Goal: Task Accomplishment & Management: Manage account settings

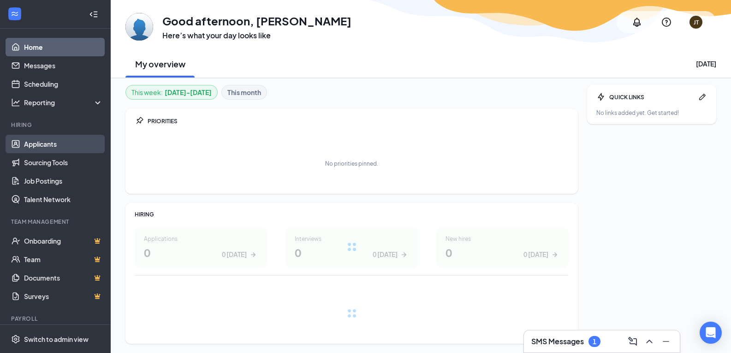
click at [49, 144] on link "Applicants" at bounding box center [63, 144] width 79 height 18
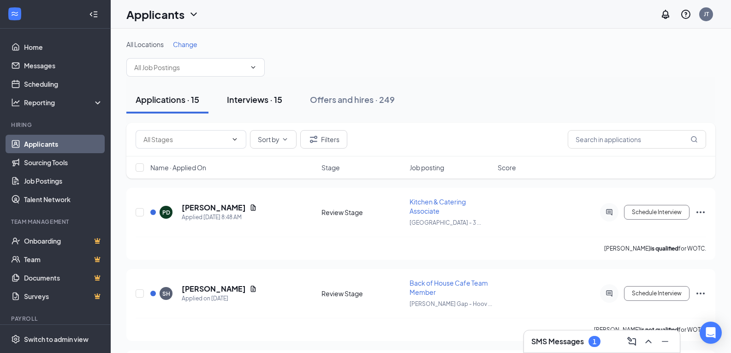
click at [273, 105] on div "Interviews · 15" at bounding box center [254, 100] width 55 height 12
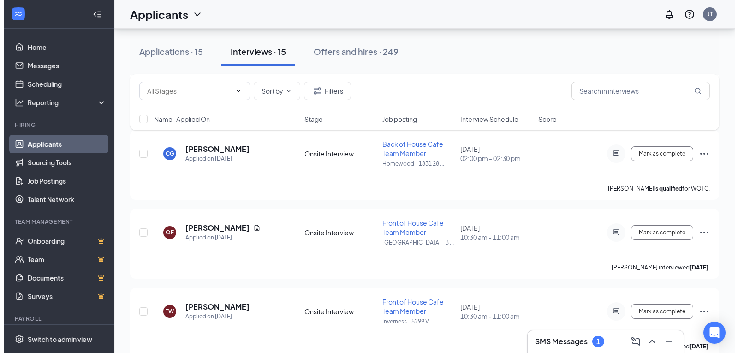
scroll to position [968, 0]
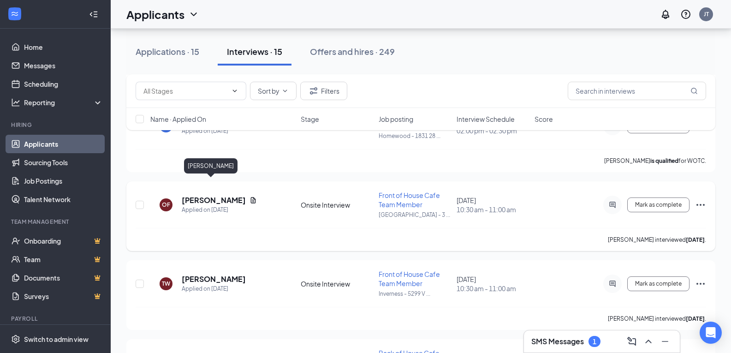
click at [216, 195] on h5 "[PERSON_NAME]" at bounding box center [214, 200] width 64 height 10
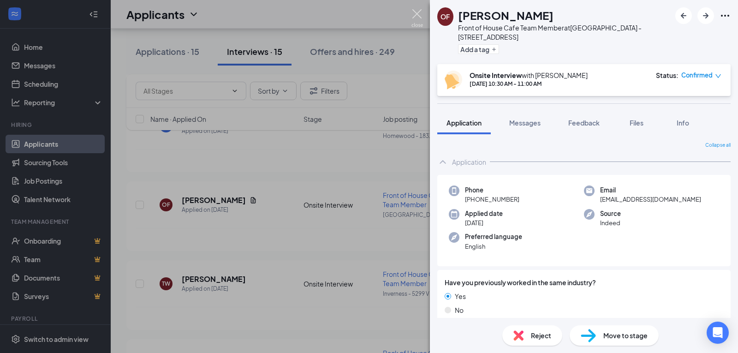
click at [421, 18] on img at bounding box center [417, 18] width 12 height 18
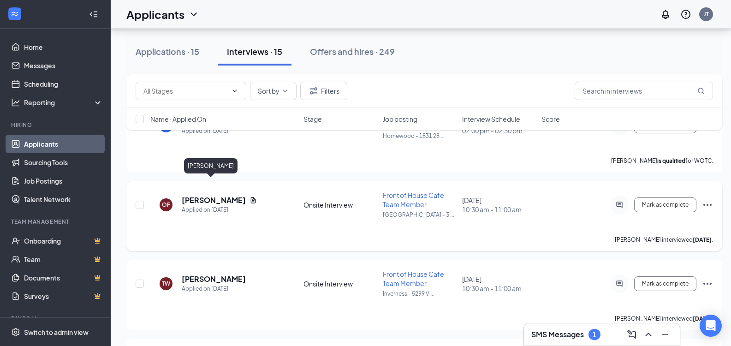
click at [212, 195] on h5 "[PERSON_NAME]" at bounding box center [214, 200] width 64 height 10
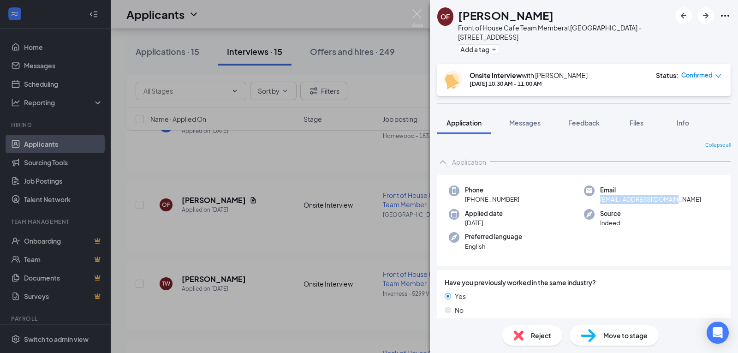
drag, startPoint x: 671, startPoint y: 199, endPoint x: 594, endPoint y: 204, distance: 77.2
click at [594, 204] on div "Phone [PHONE_NUMBER] Email [EMAIL_ADDRESS][DOMAIN_NAME] Applied date [DATE] Sou…" at bounding box center [583, 221] width 293 height 92
copy span "[EMAIL_ADDRESS][DOMAIN_NAME]"
click at [536, 117] on button "Messages" at bounding box center [525, 122] width 50 height 23
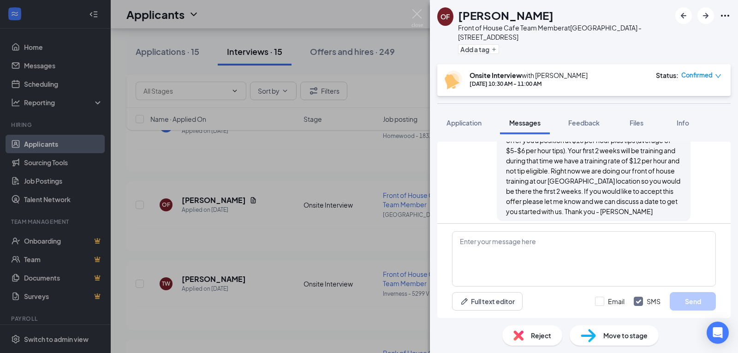
scroll to position [90, 0]
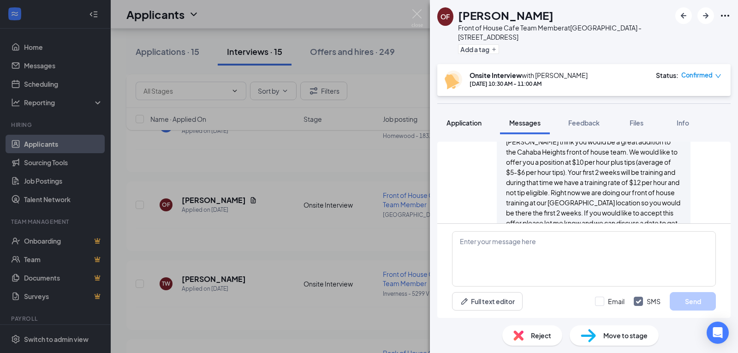
click at [478, 123] on span "Application" at bounding box center [463, 122] width 35 height 8
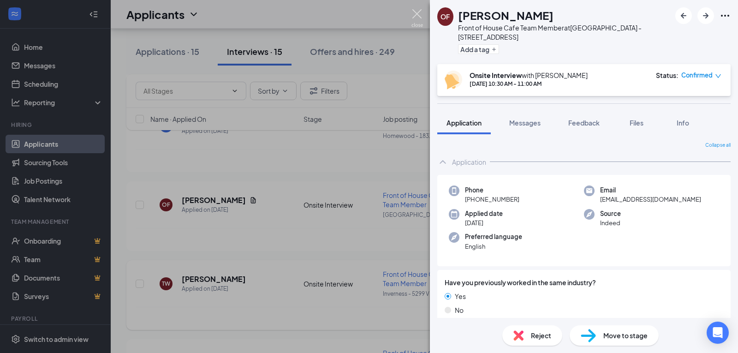
drag, startPoint x: 417, startPoint y: 15, endPoint x: 282, endPoint y: 259, distance: 278.5
click at [417, 15] on img at bounding box center [417, 18] width 12 height 18
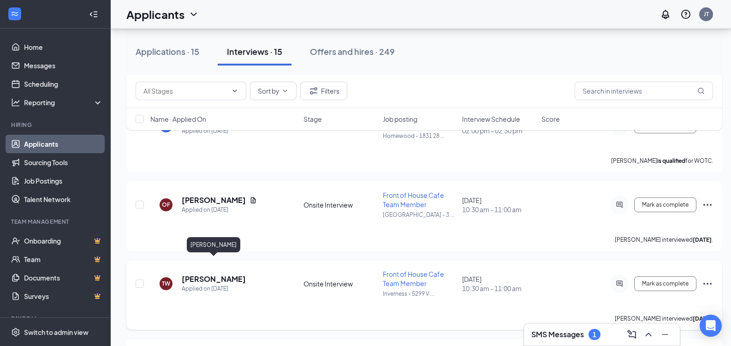
click at [213, 274] on h5 "[PERSON_NAME]" at bounding box center [214, 279] width 64 height 10
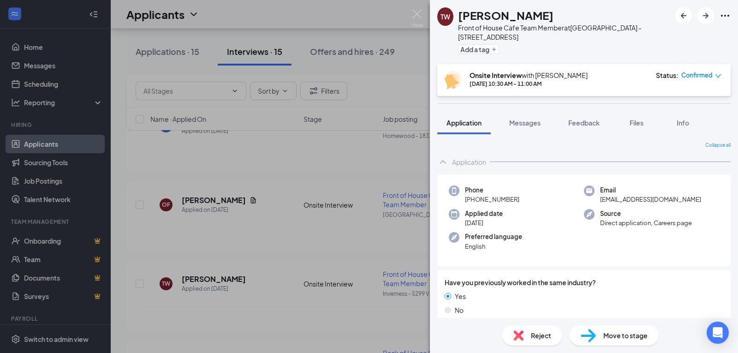
drag, startPoint x: 699, startPoint y: 191, endPoint x: 594, endPoint y: 192, distance: 104.6
click at [594, 192] on div "Email [EMAIL_ADDRESS][DOMAIN_NAME]" at bounding box center [651, 194] width 135 height 19
copy span "[EMAIL_ADDRESS][DOMAIN_NAME]"
click at [516, 118] on span "Messages" at bounding box center [524, 122] width 31 height 8
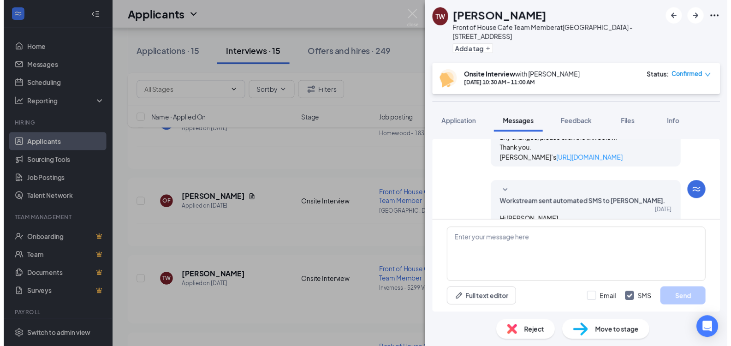
scroll to position [458, 0]
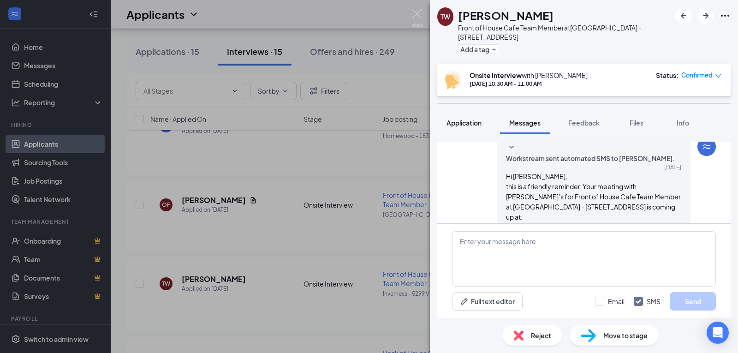
click at [466, 119] on button "Application" at bounding box center [463, 122] width 53 height 23
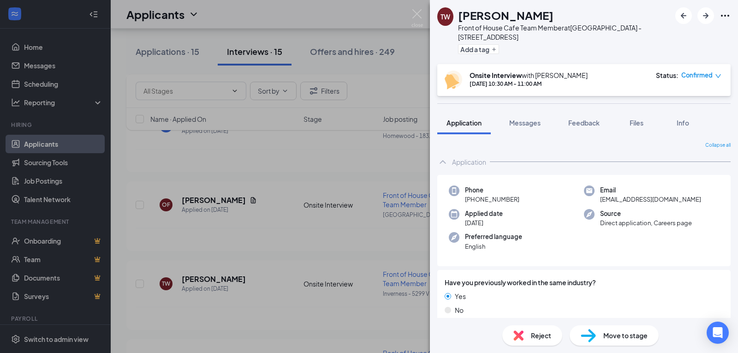
drag, startPoint x: 655, startPoint y: 191, endPoint x: 594, endPoint y: 191, distance: 60.8
click at [594, 191] on div "Email [EMAIL_ADDRESS][DOMAIN_NAME]" at bounding box center [651, 194] width 135 height 19
drag, startPoint x: 414, startPoint y: 15, endPoint x: 193, endPoint y: 275, distance: 341.4
click at [414, 15] on img at bounding box center [417, 18] width 12 height 18
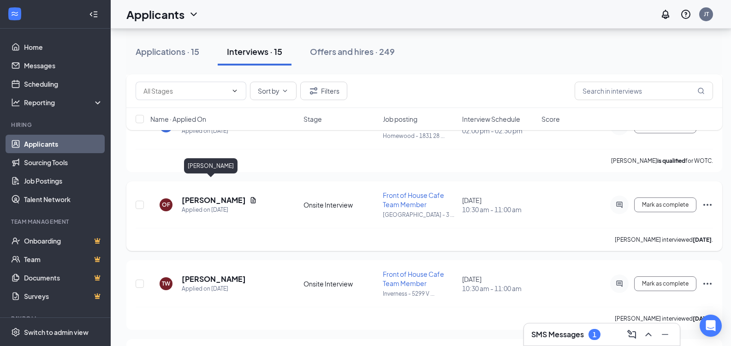
click at [207, 195] on h5 "[PERSON_NAME]" at bounding box center [214, 200] width 64 height 10
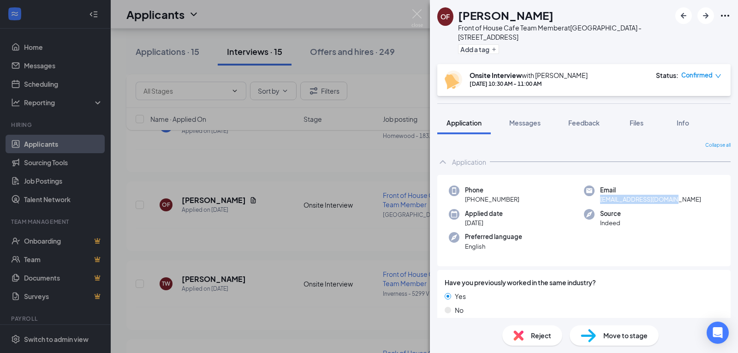
drag, startPoint x: 678, startPoint y: 202, endPoint x: 597, endPoint y: 202, distance: 80.2
click at [597, 202] on div "Email [EMAIL_ADDRESS][DOMAIN_NAME]" at bounding box center [651, 194] width 135 height 19
copy span "[EMAIL_ADDRESS][DOMAIN_NAME]"
drag, startPoint x: 417, startPoint y: 14, endPoint x: 212, endPoint y: 305, distance: 355.6
click at [417, 14] on img at bounding box center [417, 18] width 12 height 18
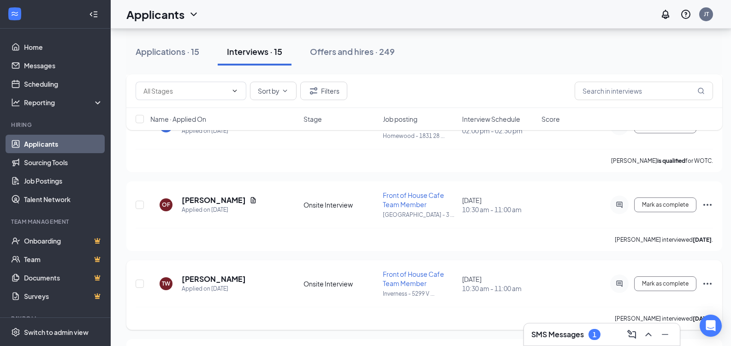
click at [212, 274] on h5 "[PERSON_NAME]" at bounding box center [214, 279] width 64 height 10
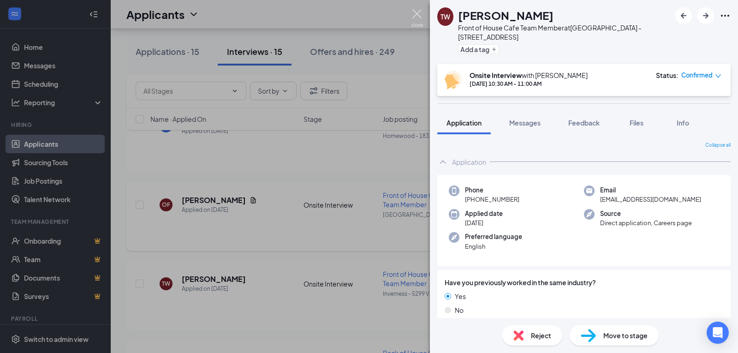
drag, startPoint x: 416, startPoint y: 15, endPoint x: 276, endPoint y: 230, distance: 257.5
click at [416, 15] on img at bounding box center [417, 18] width 12 height 18
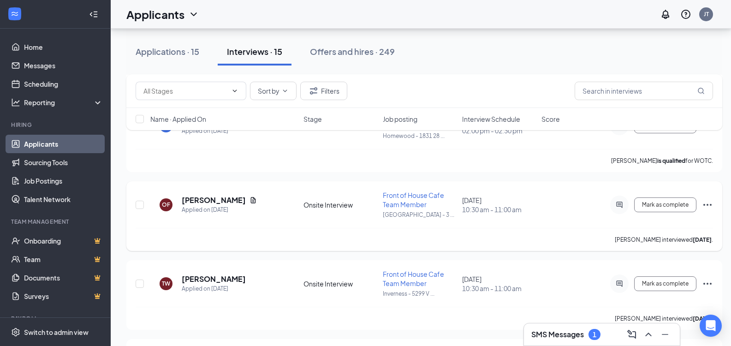
click at [210, 195] on h5 "[PERSON_NAME]" at bounding box center [214, 200] width 64 height 10
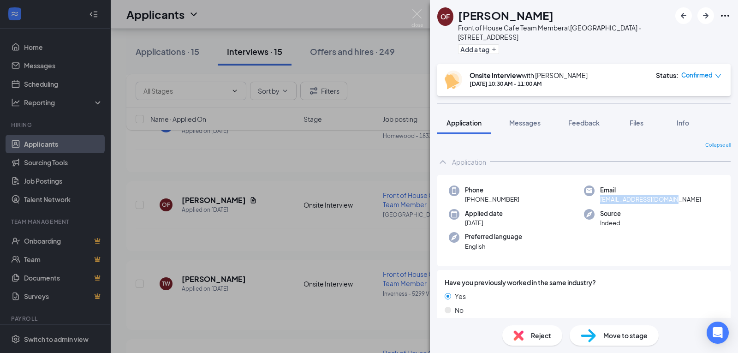
drag, startPoint x: 679, startPoint y: 201, endPoint x: 596, endPoint y: 202, distance: 82.0
click at [596, 202] on div "Email [EMAIL_ADDRESS][DOMAIN_NAME]" at bounding box center [651, 194] width 135 height 19
click at [419, 15] on img at bounding box center [417, 18] width 12 height 18
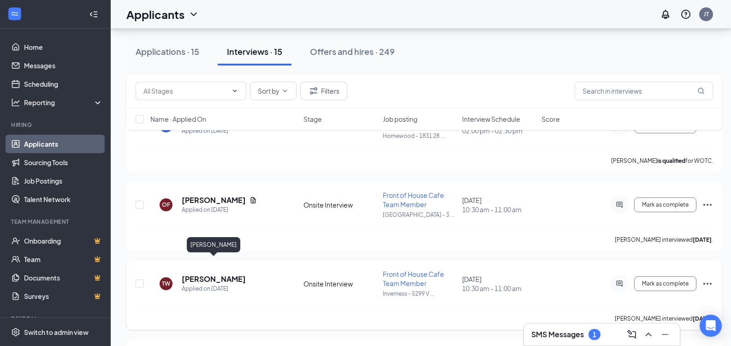
click at [205, 274] on h5 "[PERSON_NAME]" at bounding box center [214, 279] width 64 height 10
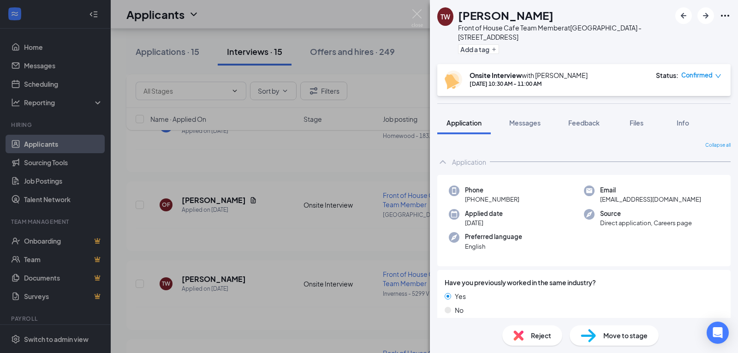
drag, startPoint x: 697, startPoint y: 191, endPoint x: 594, endPoint y: 191, distance: 103.3
click at [594, 191] on div "Email [EMAIL_ADDRESS][DOMAIN_NAME]" at bounding box center [651, 194] width 135 height 19
copy span "[EMAIL_ADDRESS][DOMAIN_NAME]"
drag, startPoint x: 415, startPoint y: 12, endPoint x: 444, endPoint y: 31, distance: 35.2
click at [415, 12] on img at bounding box center [417, 18] width 12 height 18
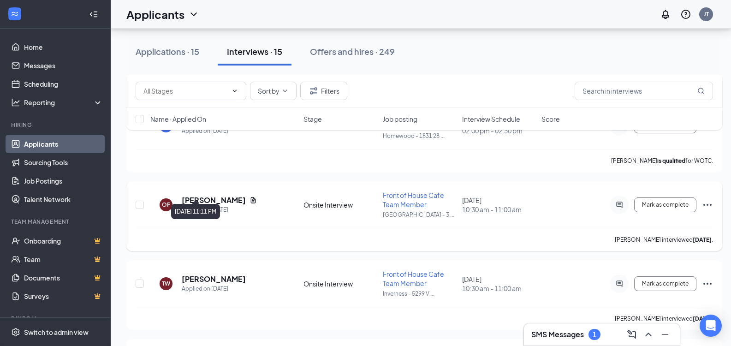
click at [210, 195] on h5 "[PERSON_NAME]" at bounding box center [214, 200] width 64 height 10
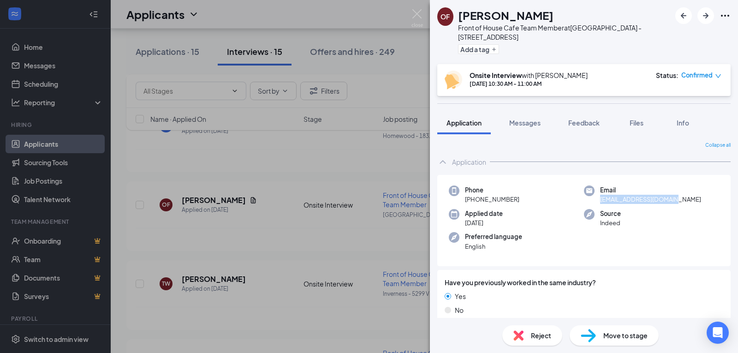
drag, startPoint x: 676, startPoint y: 200, endPoint x: 596, endPoint y: 204, distance: 80.3
click at [596, 204] on div "Email [EMAIL_ADDRESS][DOMAIN_NAME]" at bounding box center [651, 194] width 135 height 19
copy span "[EMAIL_ADDRESS][DOMAIN_NAME]"
click at [417, 16] on img at bounding box center [417, 18] width 12 height 18
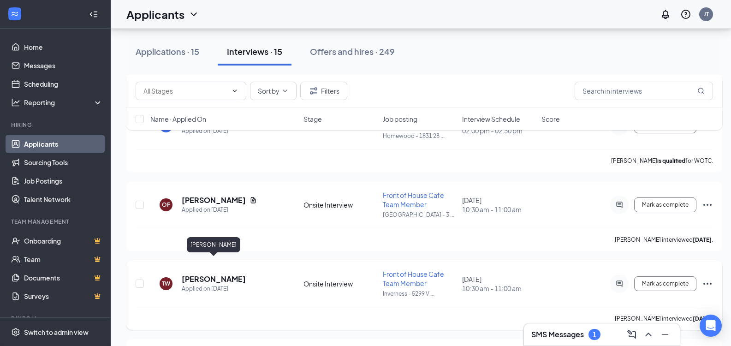
click at [222, 274] on h5 "[PERSON_NAME]" at bounding box center [214, 279] width 64 height 10
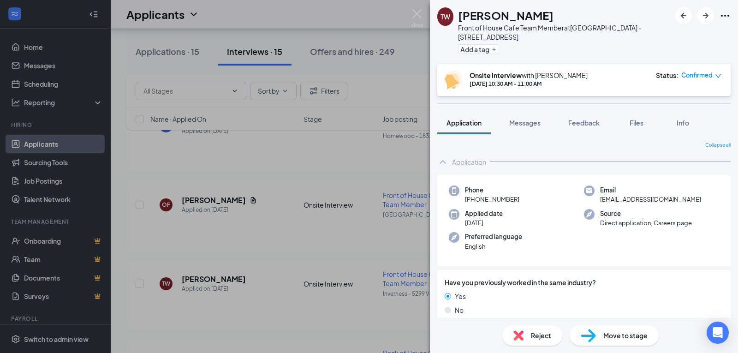
drag, startPoint x: 702, startPoint y: 190, endPoint x: 596, endPoint y: 195, distance: 105.2
click at [596, 195] on div "Email [EMAIL_ADDRESS][DOMAIN_NAME]" at bounding box center [651, 194] width 135 height 19
copy span "[EMAIL_ADDRESS][DOMAIN_NAME]"
click at [419, 14] on img at bounding box center [417, 18] width 12 height 18
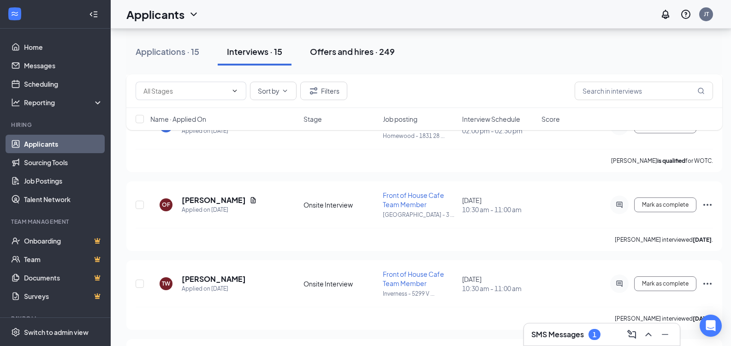
click at [355, 48] on div "Offers and hires · 249" at bounding box center [352, 52] width 85 height 12
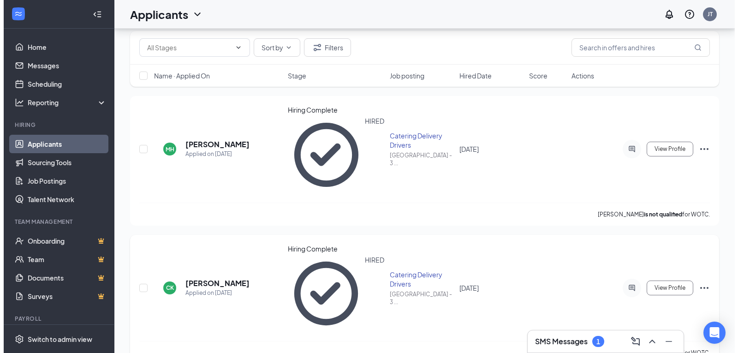
scroll to position [92, 0]
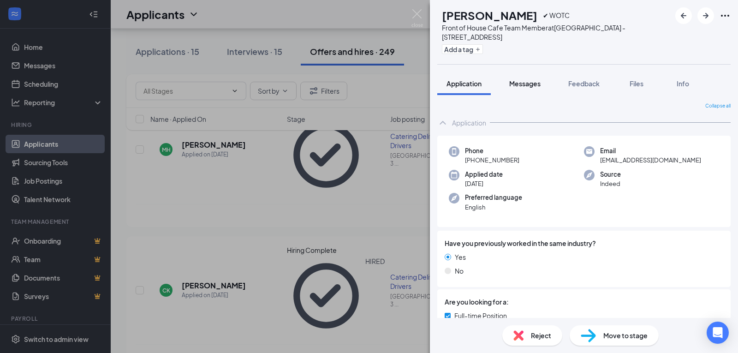
click at [540, 90] on button "Messages" at bounding box center [525, 83] width 50 height 23
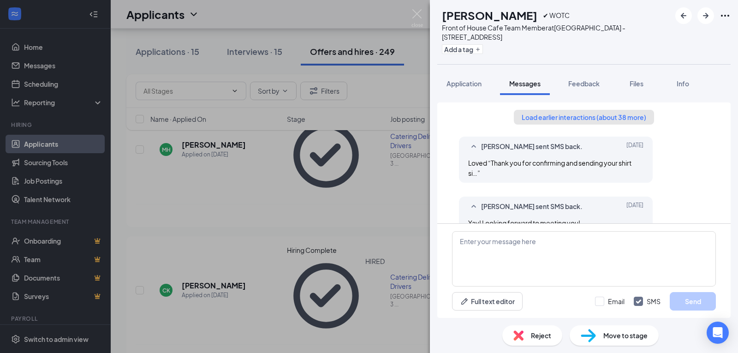
click at [569, 120] on button "Load earlier interactions (about 38 more)" at bounding box center [583, 117] width 140 height 15
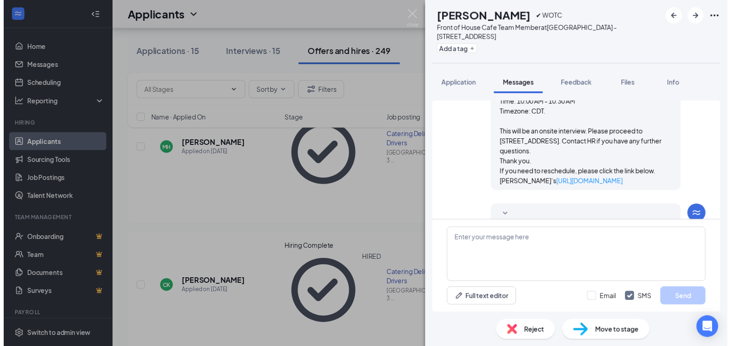
scroll to position [1725, 0]
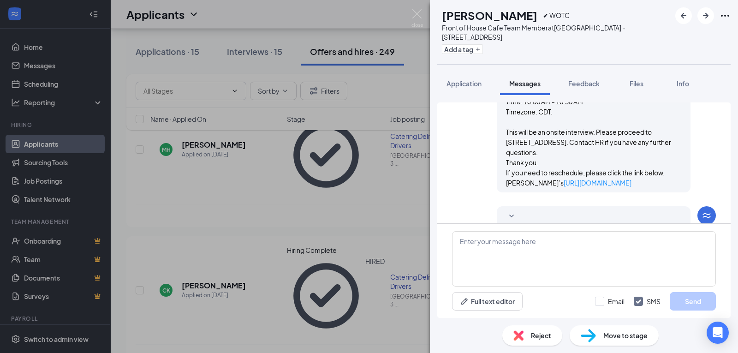
drag, startPoint x: 502, startPoint y: 114, endPoint x: 574, endPoint y: 181, distance: 98.5
copy span "ood Morning [PERSON_NAME], You are now setup in all of our systems at [PERSON_N…"
click at [410, 12] on div "KK [PERSON_NAME] ✔ WOTC Front of House Cafe Team Member at [GEOGRAPHIC_DATA] - …" at bounding box center [369, 176] width 738 height 353
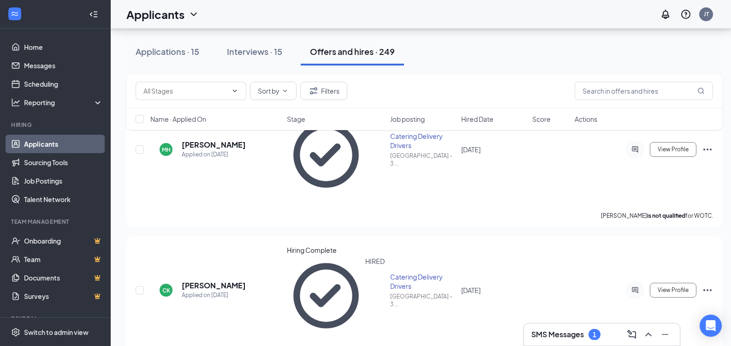
click at [421, 14] on div "Applicants JT" at bounding box center [421, 14] width 620 height 29
click at [253, 49] on div "Interviews · 15" at bounding box center [254, 52] width 55 height 12
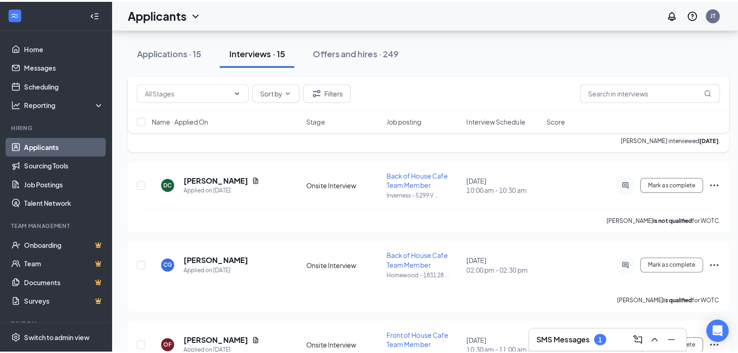
scroll to position [830, 0]
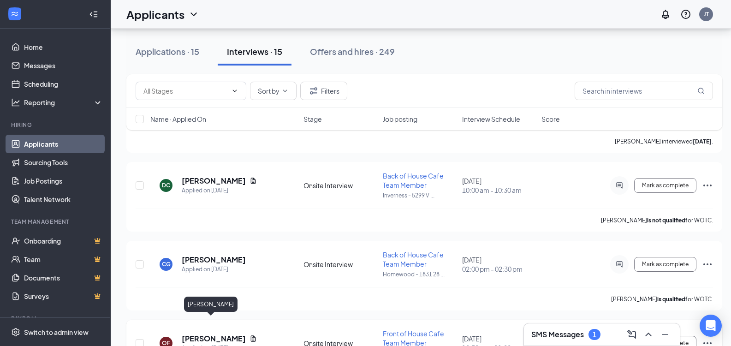
click at [190, 333] on h5 "[PERSON_NAME]" at bounding box center [214, 338] width 64 height 10
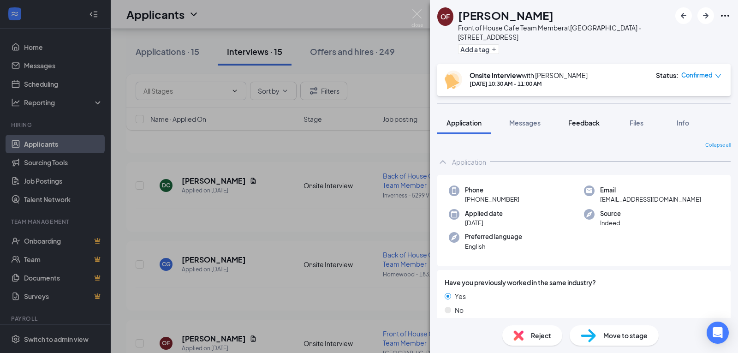
click at [593, 118] on div "Feedback" at bounding box center [583, 122] width 31 height 9
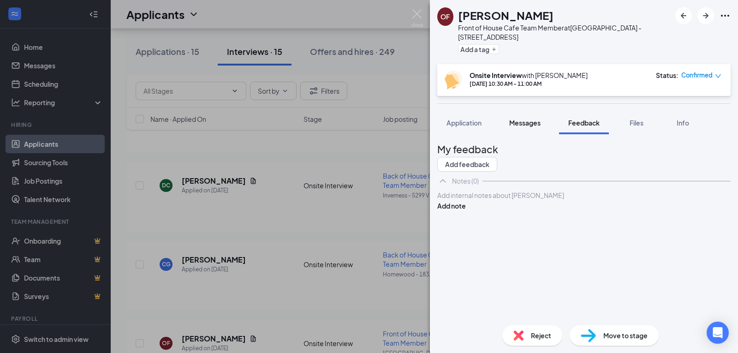
click at [524, 122] on span "Messages" at bounding box center [524, 122] width 31 height 8
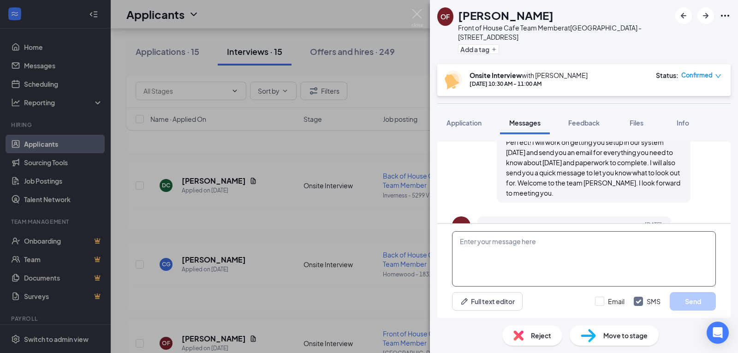
scroll to position [689, 0]
click at [491, 253] on textarea at bounding box center [584, 258] width 264 height 55
paste textarea "ood Morning [PERSON_NAME], You are now setup in all of our systems at [PERSON_N…"
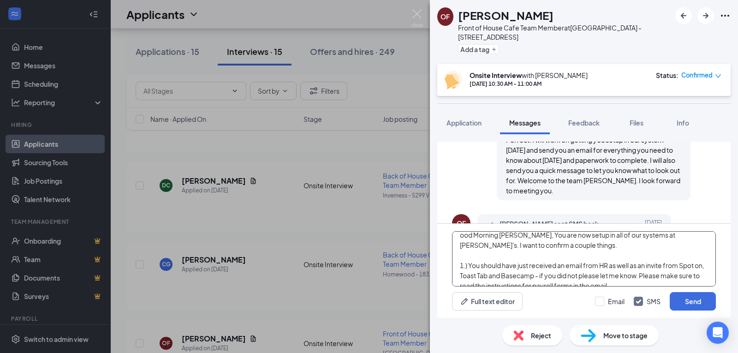
scroll to position [0, 0]
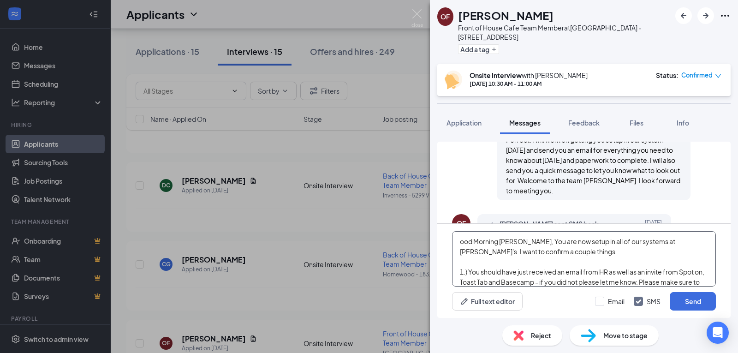
click at [460, 241] on textarea "ood Morning [PERSON_NAME], You are now setup in all of our systems at [PERSON_N…" at bounding box center [584, 258] width 264 height 55
drag, startPoint x: 531, startPoint y: 242, endPoint x: 478, endPoint y: 241, distance: 53.0
click at [478, 241] on textarea "Good Morning [PERSON_NAME], You are now setup in all of our systems at [PERSON_…" at bounding box center [584, 258] width 264 height 55
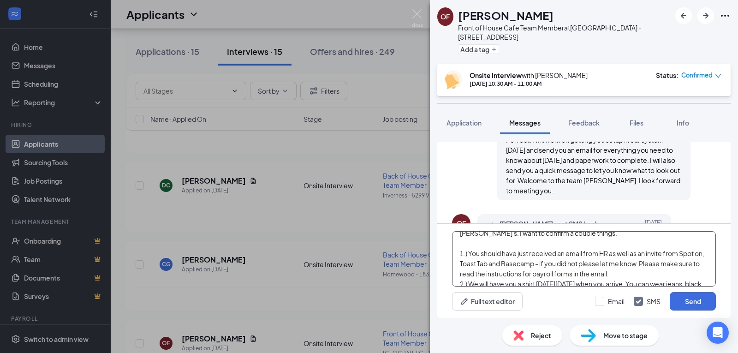
scroll to position [37, 0]
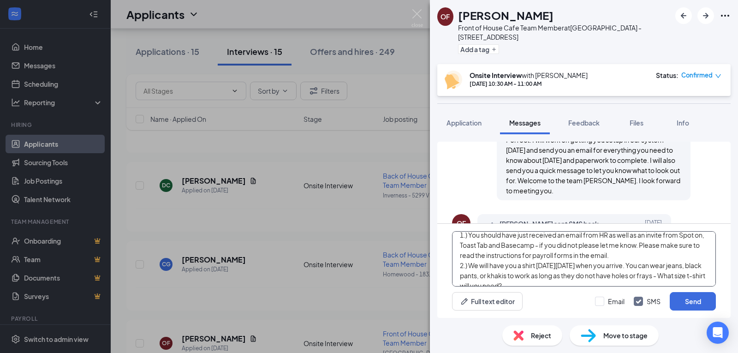
drag, startPoint x: 572, startPoint y: 266, endPoint x: 549, endPoint y: 266, distance: 23.5
click at [549, 266] on textarea "Good [PERSON_NAME], You are now setup in all of our systems at [PERSON_NAME]'s.…" at bounding box center [584, 258] width 264 height 55
click at [590, 266] on textarea "Good [PERSON_NAME], You are now setup in all of our systems at [PERSON_NAME]'s.…" at bounding box center [584, 258] width 264 height 55
click at [597, 266] on textarea "Good [PERSON_NAME], You are now setup in all of our systems at [PERSON_NAME]'s.…" at bounding box center [584, 258] width 264 height 55
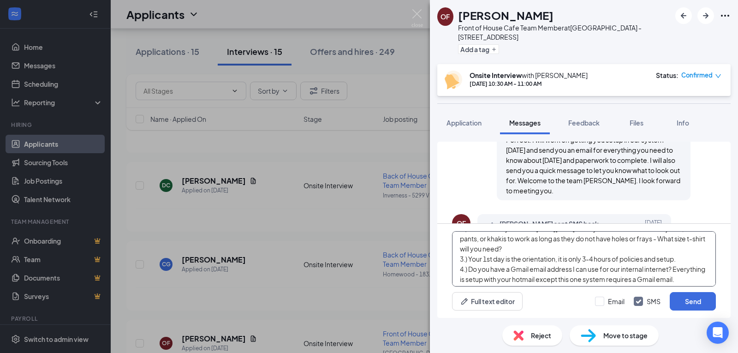
scroll to position [92, 0]
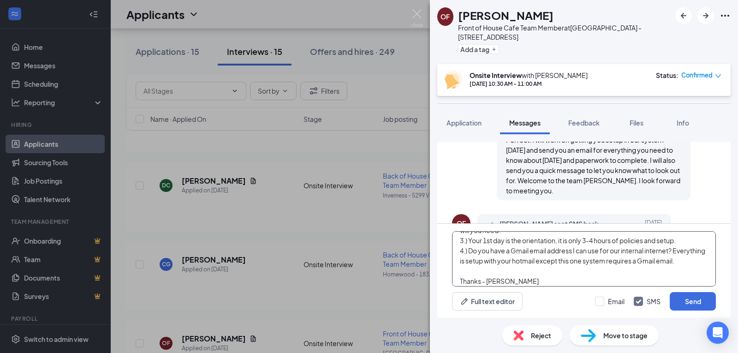
drag, startPoint x: 483, startPoint y: 270, endPoint x: 460, endPoint y: 254, distance: 27.9
click at [460, 254] on textarea "Good [PERSON_NAME], You are now setup in all of our systems at [PERSON_NAME]'s.…" at bounding box center [584, 258] width 264 height 55
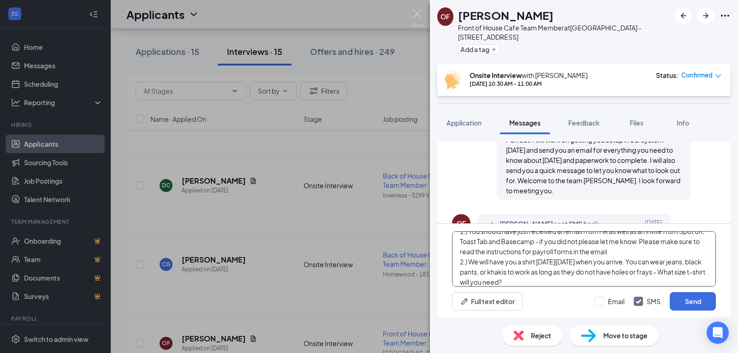
scroll to position [87, 0]
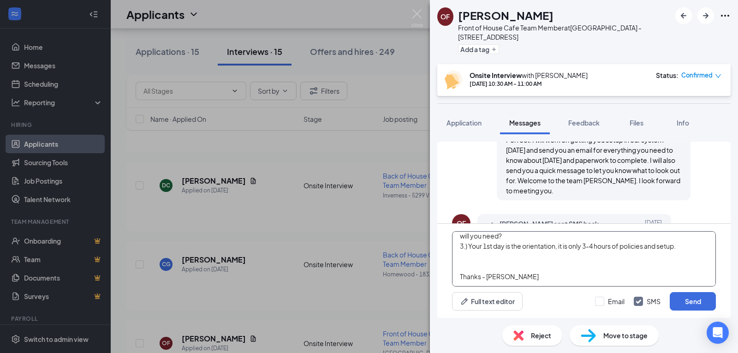
click at [464, 269] on textarea "Good [PERSON_NAME], You are now setup in all of our systems at [PERSON_NAME]'s.…" at bounding box center [584, 258] width 264 height 55
click at [456, 273] on textarea "Good [PERSON_NAME], You are now setup in all of our systems at [PERSON_NAME]'s.…" at bounding box center [584, 258] width 264 height 55
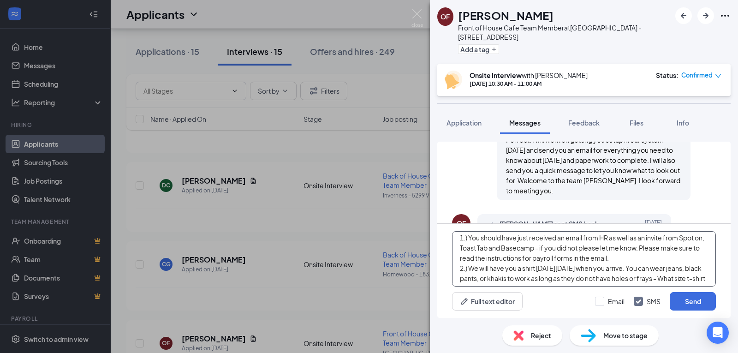
scroll to position [77, 0]
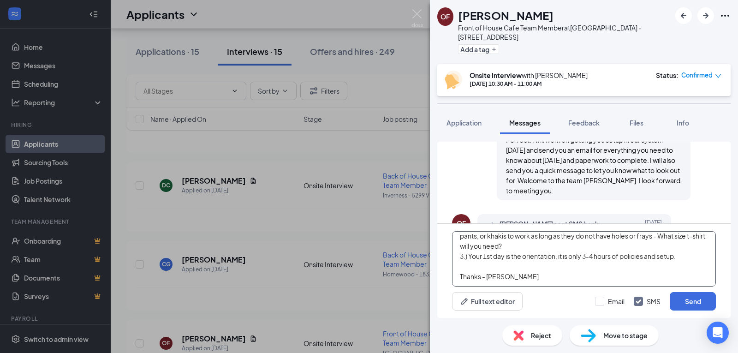
drag, startPoint x: 460, startPoint y: 243, endPoint x: 557, endPoint y: 282, distance: 104.7
click at [557, 282] on textarea "Good [PERSON_NAME], You are now setup in all of our systems at [PERSON_NAME]'s.…" at bounding box center [584, 258] width 264 height 55
click at [544, 277] on textarea "Good [PERSON_NAME], You are now setup in all of our systems at [PERSON_NAME]'s.…" at bounding box center [584, 258] width 264 height 55
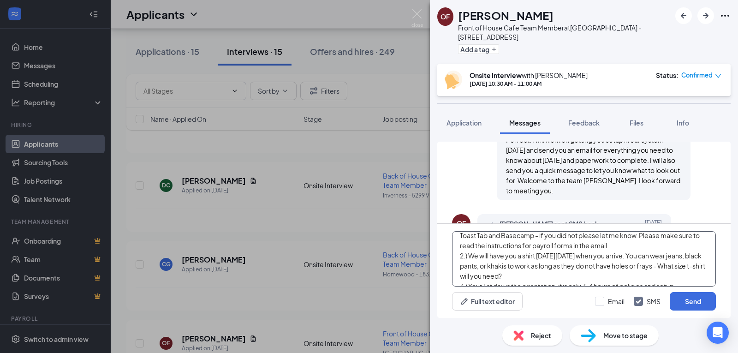
scroll to position [30, 0]
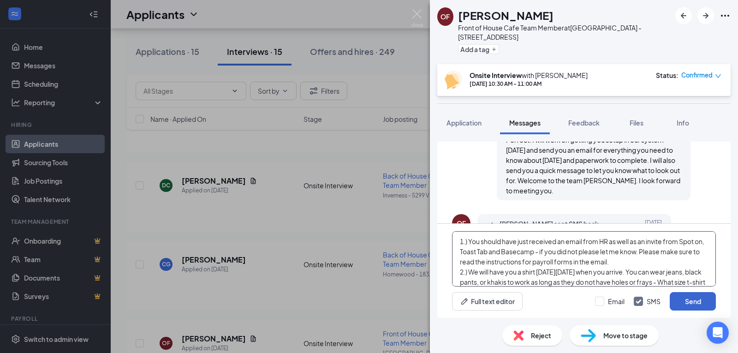
type textarea "Good [PERSON_NAME], You are now setup in all of our systems at [PERSON_NAME]'s.…"
click at [679, 302] on button "Send" at bounding box center [692, 301] width 46 height 18
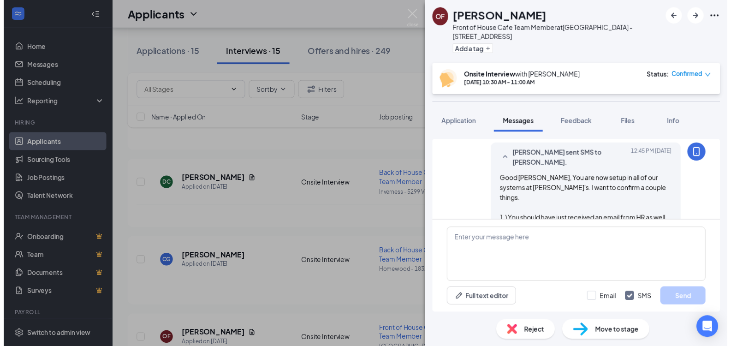
scroll to position [881, 0]
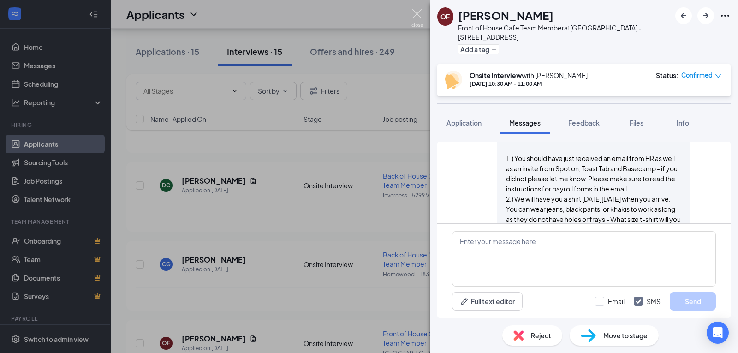
click at [418, 16] on img at bounding box center [417, 18] width 12 height 18
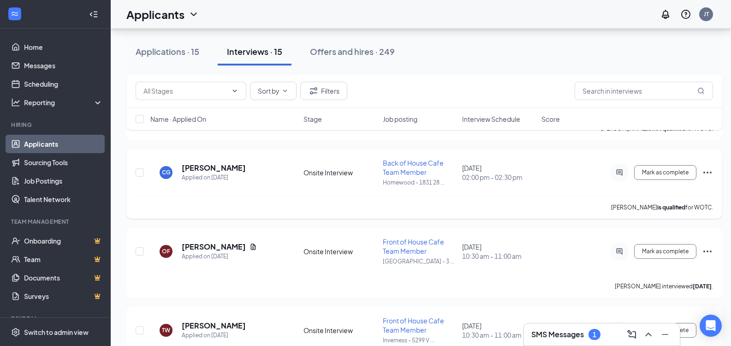
scroll to position [922, 0]
click at [710, 250] on icon "Ellipses" at bounding box center [707, 251] width 8 height 2
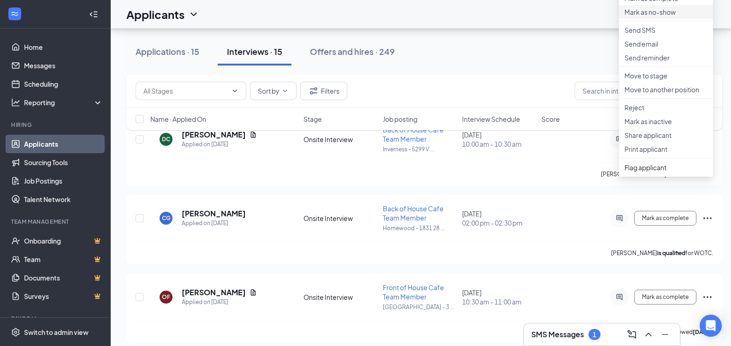
scroll to position [830, 0]
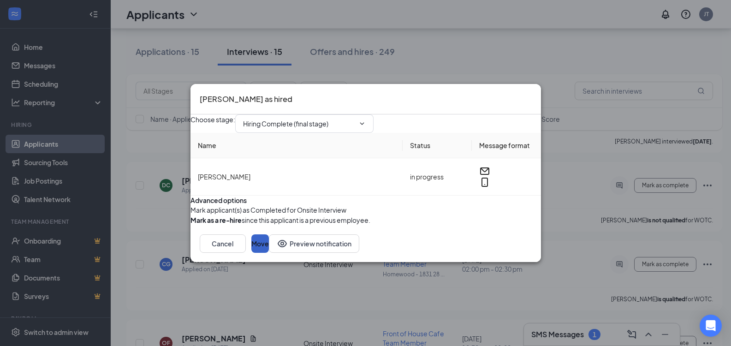
click at [269, 253] on button "Move" at bounding box center [260, 243] width 18 height 18
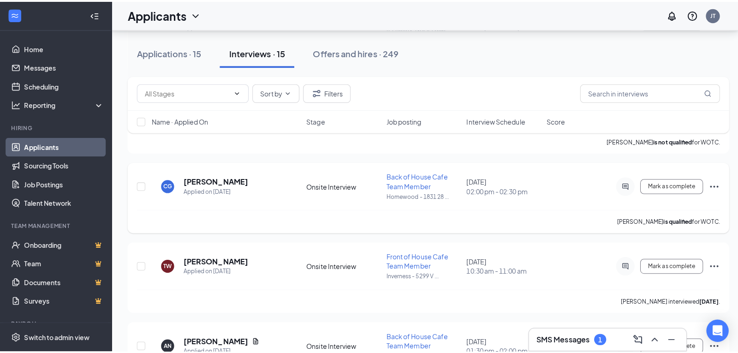
scroll to position [922, 0]
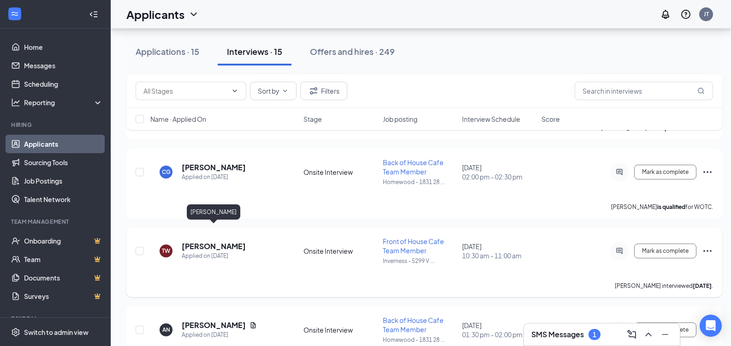
click at [205, 241] on h5 "[PERSON_NAME]" at bounding box center [214, 246] width 64 height 10
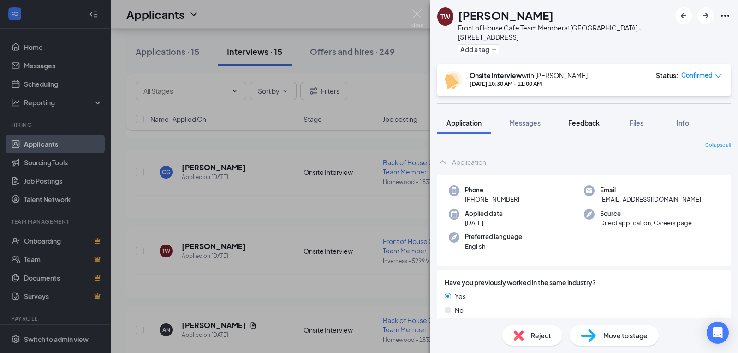
click at [584, 118] on span "Feedback" at bounding box center [583, 122] width 31 height 8
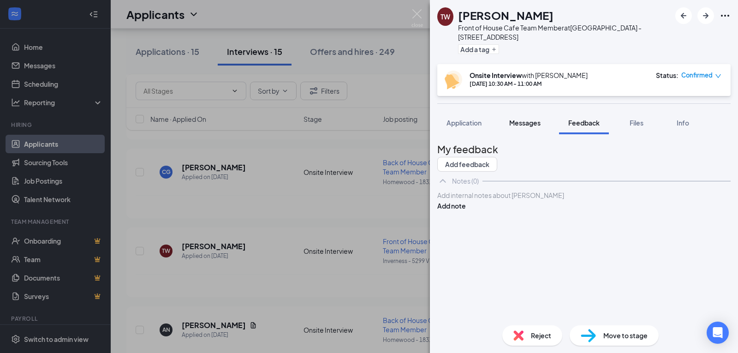
click at [536, 124] on button "Messages" at bounding box center [525, 122] width 50 height 23
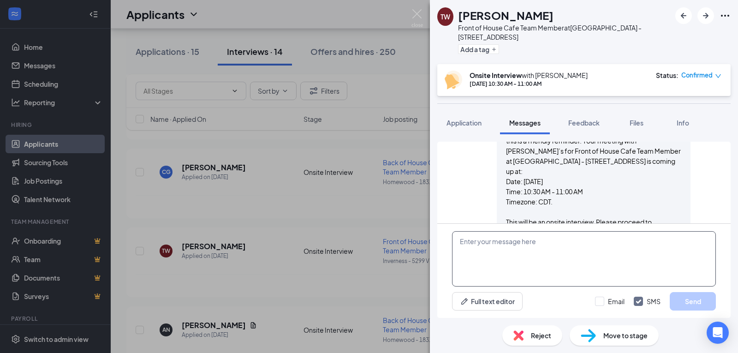
scroll to position [504, 0]
click at [489, 245] on textarea at bounding box center [584, 258] width 264 height 55
paste textarea "Good [PERSON_NAME], You are now setup in all of our systems at [PERSON_NAME]'s.…"
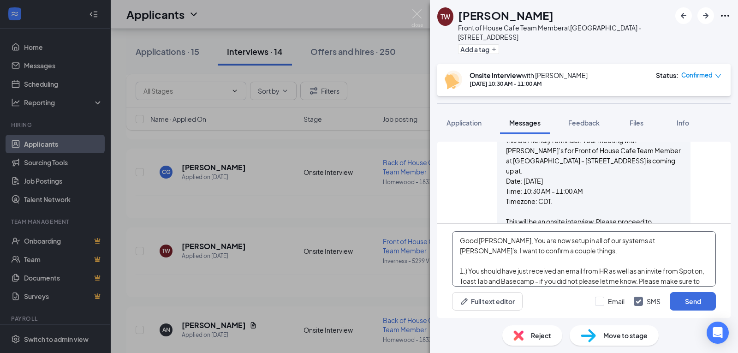
scroll to position [0, 0]
drag, startPoint x: 528, startPoint y: 242, endPoint x: 511, endPoint y: 242, distance: 17.1
click at [511, 242] on textarea "Good [PERSON_NAME], You are now setup in all of our systems at [PERSON_NAME]'s.…" at bounding box center [584, 258] width 264 height 55
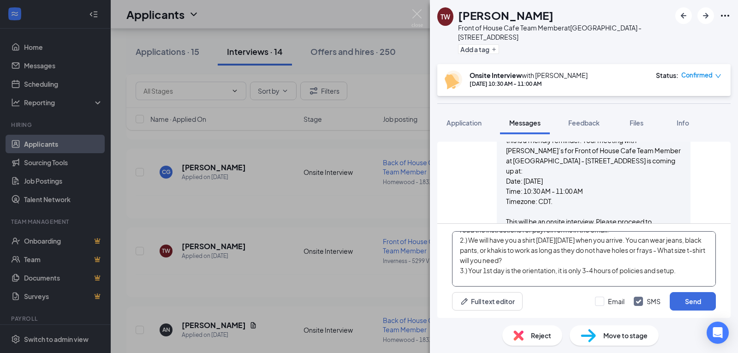
scroll to position [77, 0]
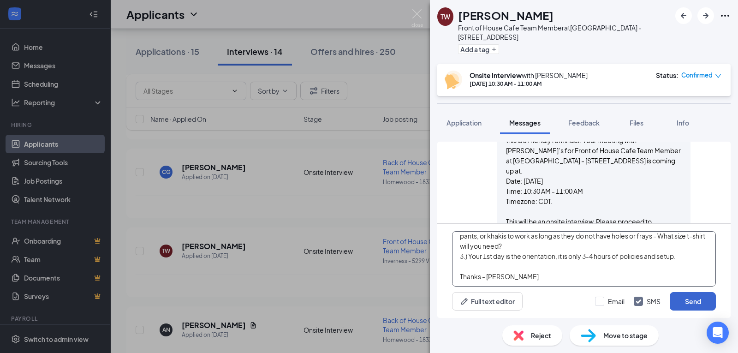
type textarea "Good Afternoon [PERSON_NAME], You are now setup in all of our systems at [PERSO…"
click at [693, 302] on button "Send" at bounding box center [692, 301] width 46 height 18
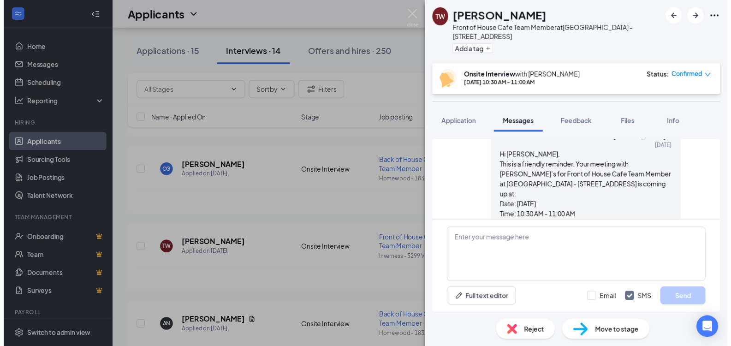
scroll to position [705, 0]
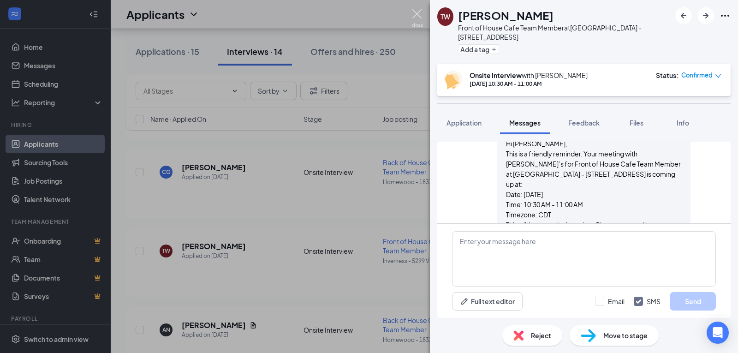
click at [415, 13] on img at bounding box center [417, 18] width 12 height 18
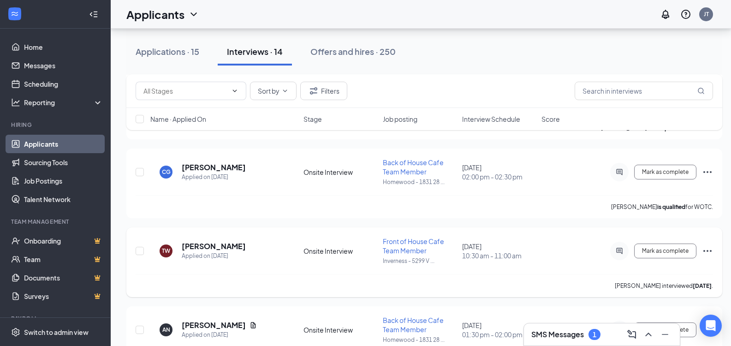
click at [704, 250] on icon "Ellipses" at bounding box center [707, 251] width 8 height 2
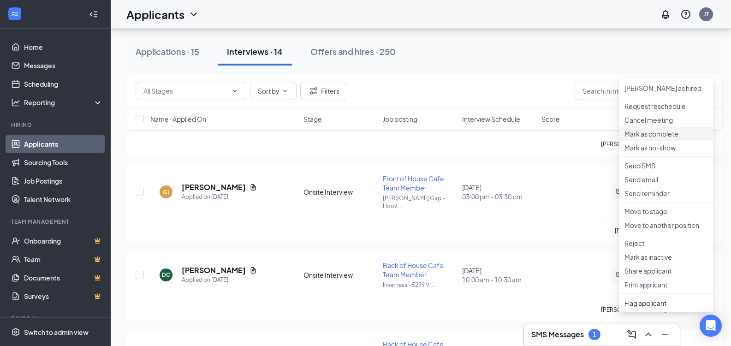
scroll to position [738, 0]
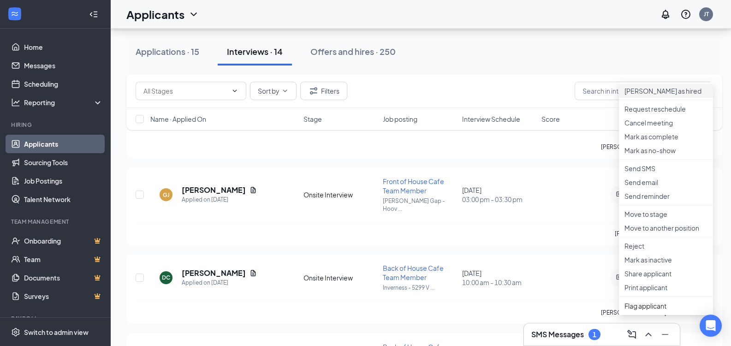
click at [640, 95] on p "[PERSON_NAME] as hired" at bounding box center [665, 90] width 83 height 9
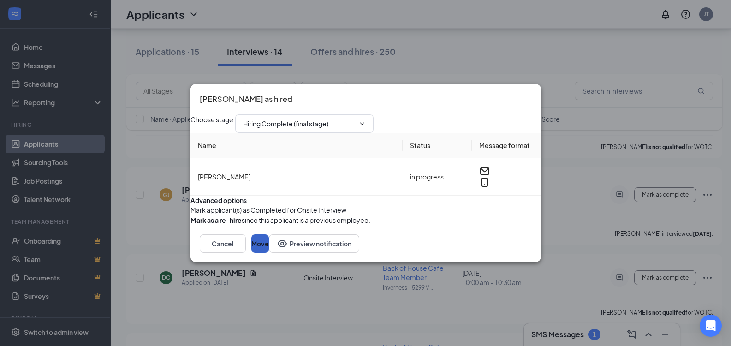
click at [269, 253] on button "Move" at bounding box center [260, 243] width 18 height 18
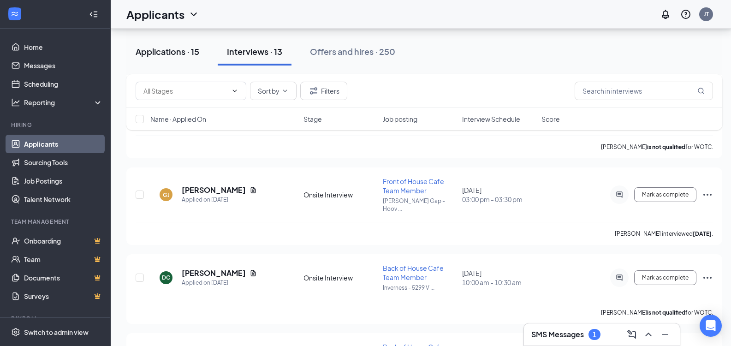
click at [175, 54] on div "Applications · 15" at bounding box center [168, 52] width 64 height 12
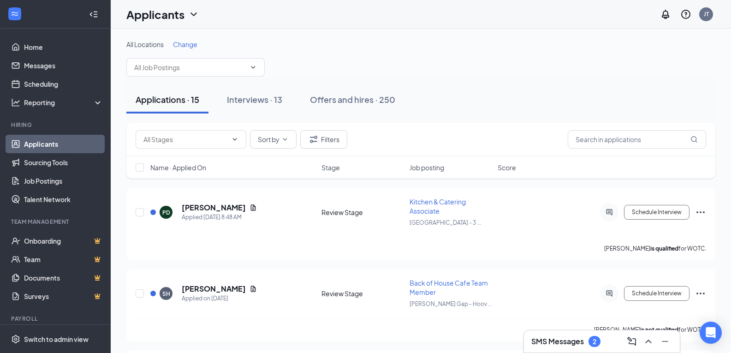
click at [588, 342] on div "SMS Messages 2" at bounding box center [565, 341] width 69 height 11
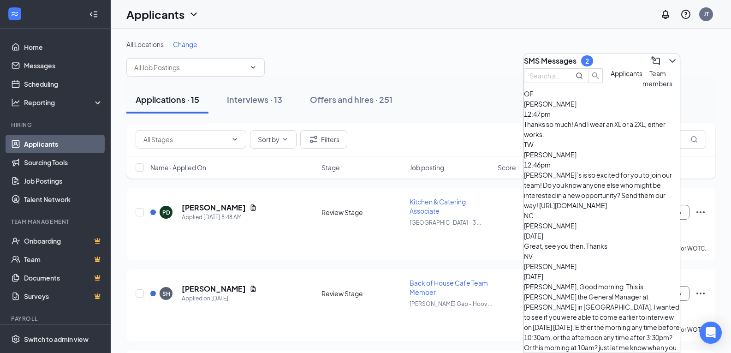
click at [586, 137] on div "[PERSON_NAME] 12:47pm Thanks so much! And I wear an XL or a 2XL, either works." at bounding box center [602, 119] width 156 height 41
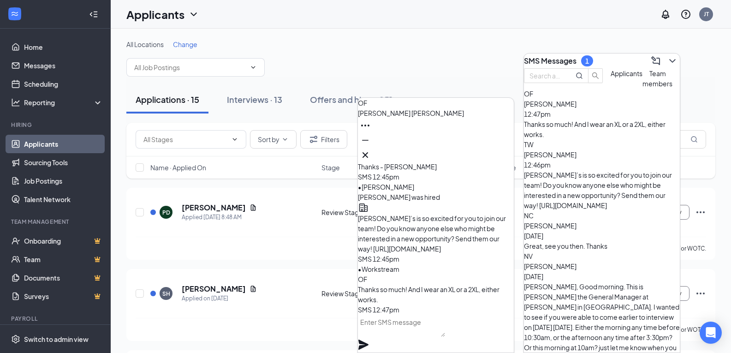
click at [405, 336] on textarea at bounding box center [401, 325] width 87 height 22
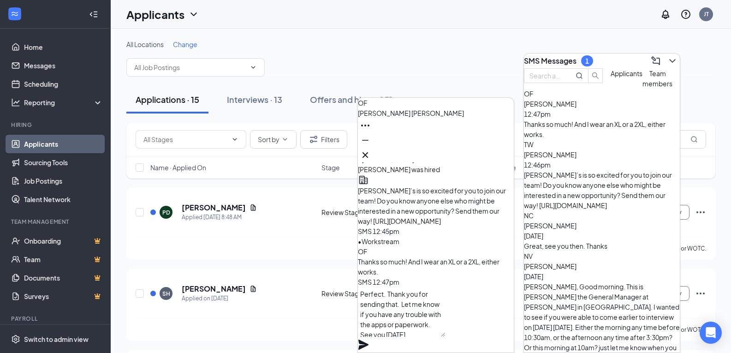
type textarea "Perfect. Thank you for sending that. Let me know if you have any trouble with t…"
click at [368, 339] on icon "Plane" at bounding box center [363, 344] width 10 height 10
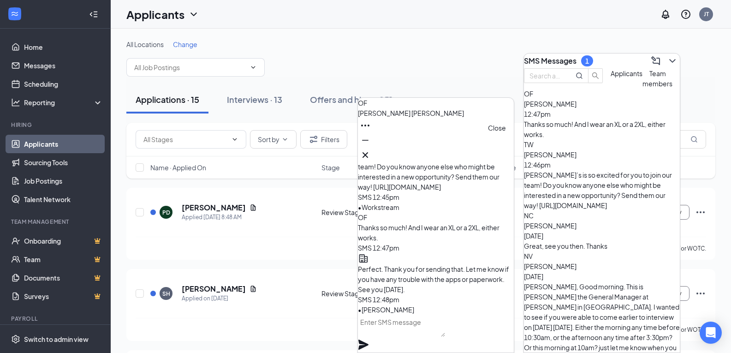
drag, startPoint x: 501, startPoint y: 148, endPoint x: 556, endPoint y: 130, distance: 57.4
click at [371, 149] on icon "Cross" at bounding box center [365, 154] width 11 height 11
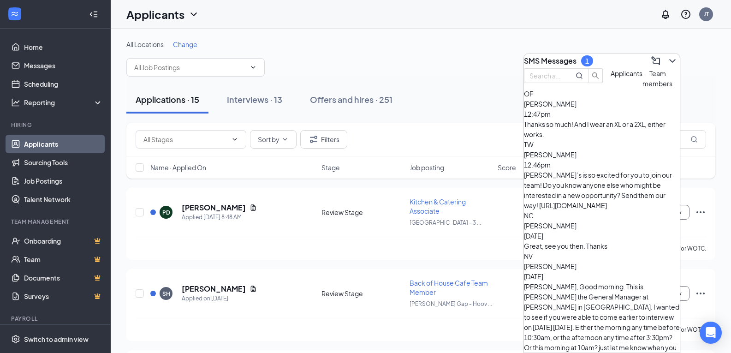
click at [667, 57] on icon "ChevronDown" at bounding box center [672, 60] width 11 height 11
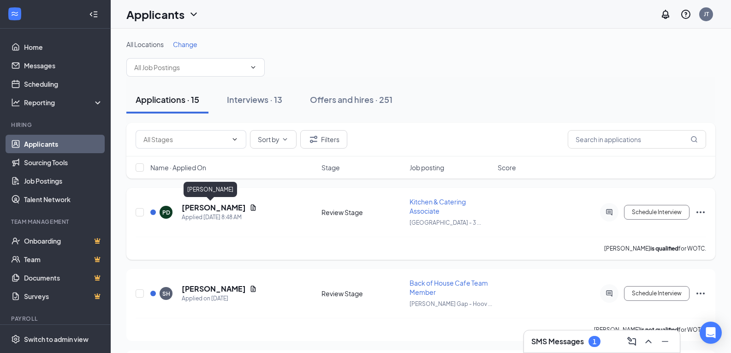
click at [212, 207] on h5 "[PERSON_NAME]" at bounding box center [214, 207] width 64 height 10
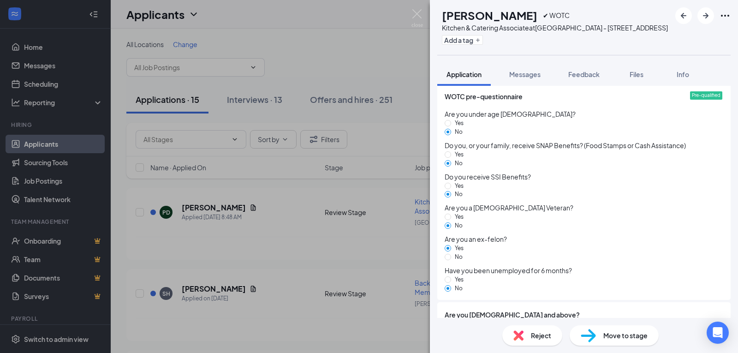
scroll to position [830, 0]
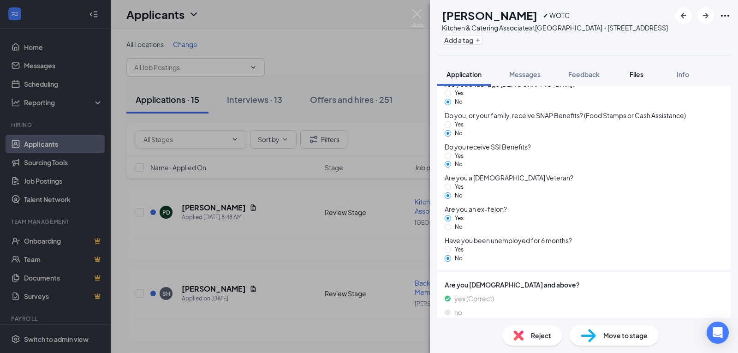
click at [637, 78] on button "Files" at bounding box center [636, 74] width 37 height 23
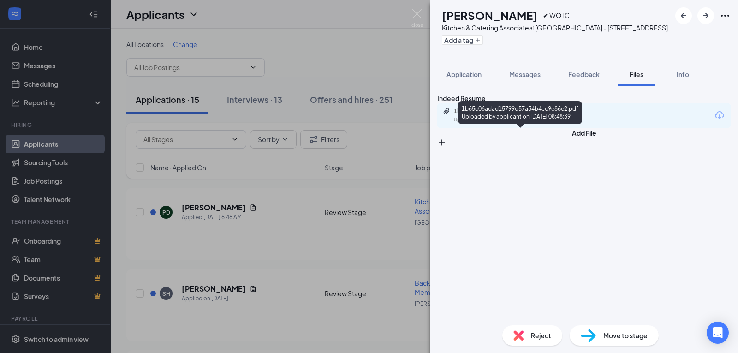
click at [523, 115] on div "1b65c06adad15799d57a34b4cc9e86e2.pdf" at bounding box center [518, 110] width 129 height 7
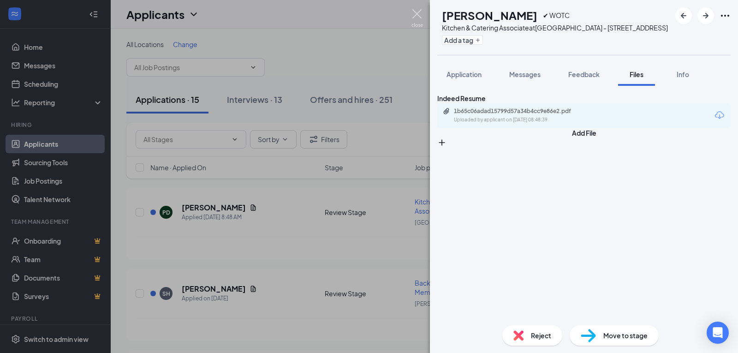
click at [421, 13] on img at bounding box center [417, 18] width 12 height 18
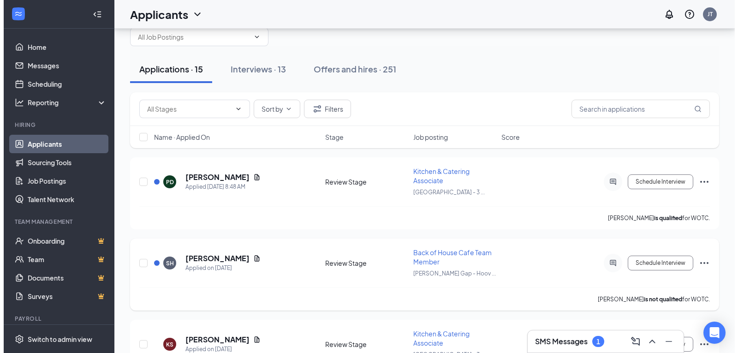
scroll to position [46, 0]
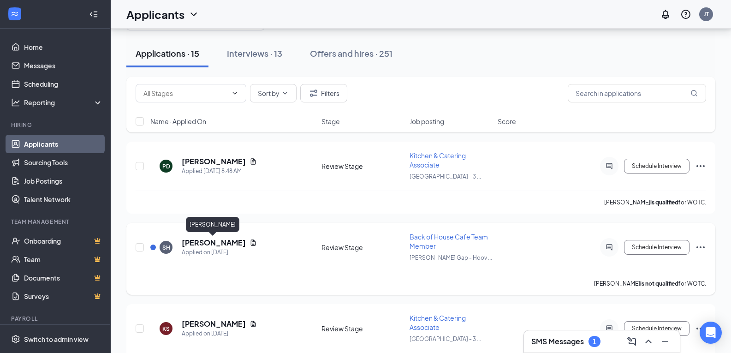
click at [202, 239] on h5 "[PERSON_NAME]" at bounding box center [214, 242] width 64 height 10
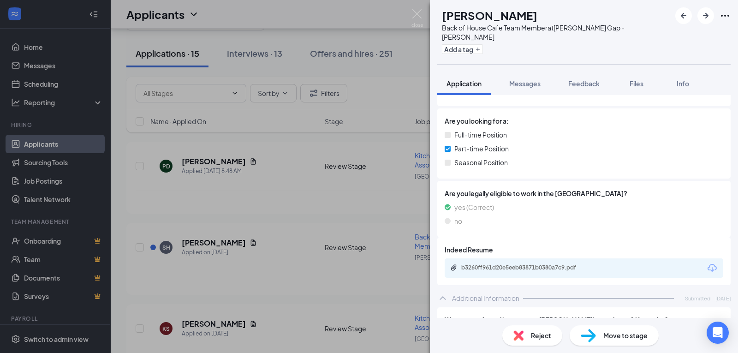
scroll to position [180, 0]
click at [630, 79] on span "Files" at bounding box center [636, 83] width 14 height 8
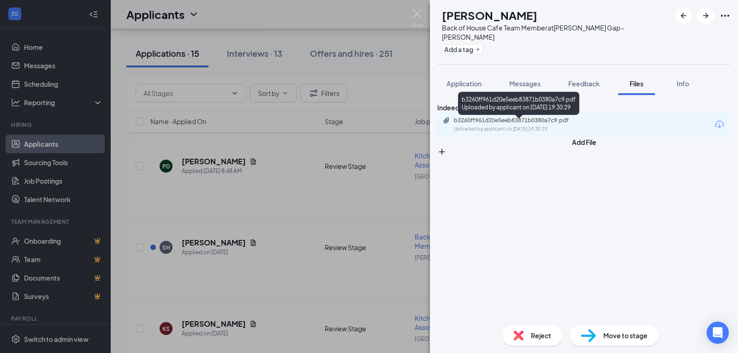
click at [519, 128] on div "b3260ff961d20e5eeb83871b0380a7c9.pdf Uploaded by applicant on [DATE] 19:30:29" at bounding box center [517, 125] width 149 height 16
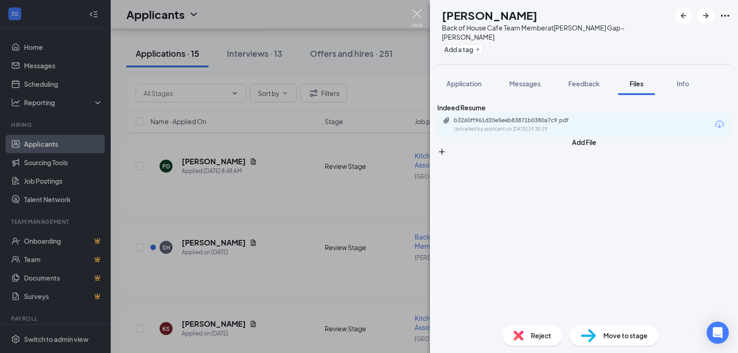
click at [420, 14] on img at bounding box center [417, 18] width 12 height 18
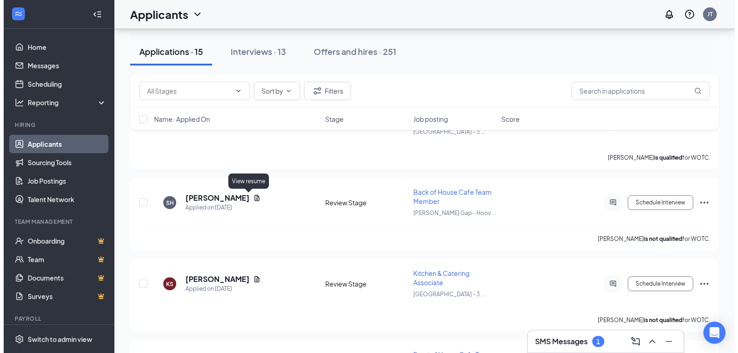
scroll to position [92, 0]
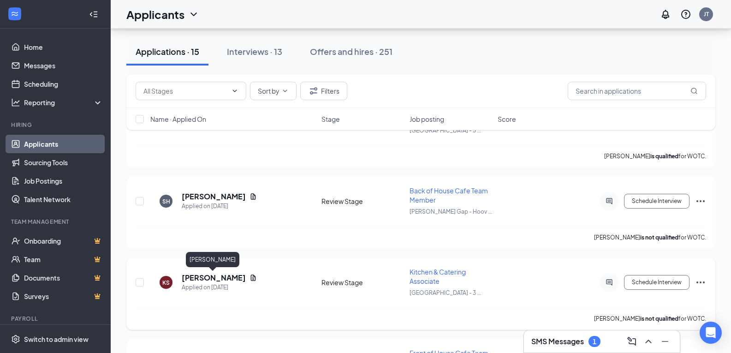
click at [193, 277] on h5 "[PERSON_NAME]" at bounding box center [214, 277] width 64 height 10
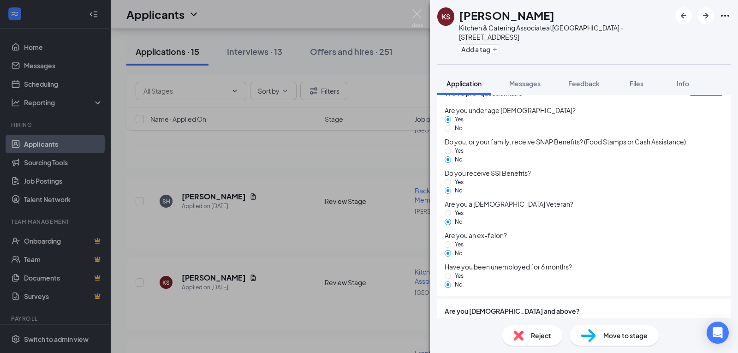
scroll to position [862, 0]
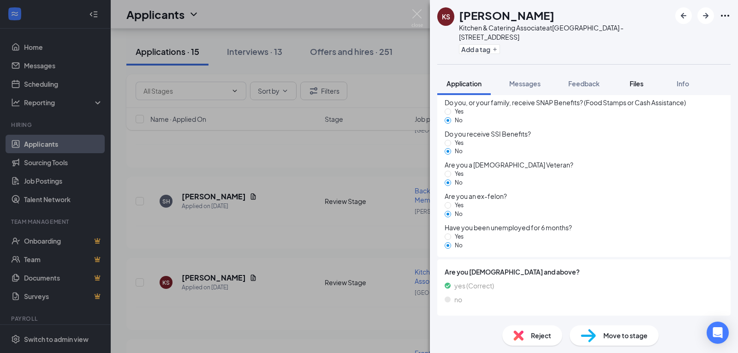
click at [636, 81] on span "Files" at bounding box center [636, 83] width 14 height 8
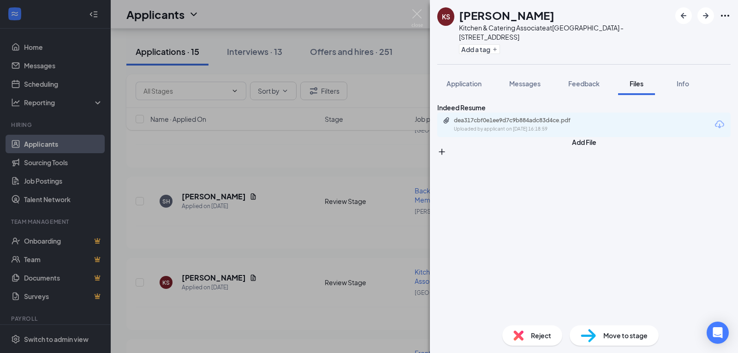
click at [511, 124] on div "dea317cbf0e1ee9d7c9b884adc83d4ce.pdf" at bounding box center [518, 120] width 129 height 7
click at [420, 13] on img at bounding box center [417, 18] width 12 height 18
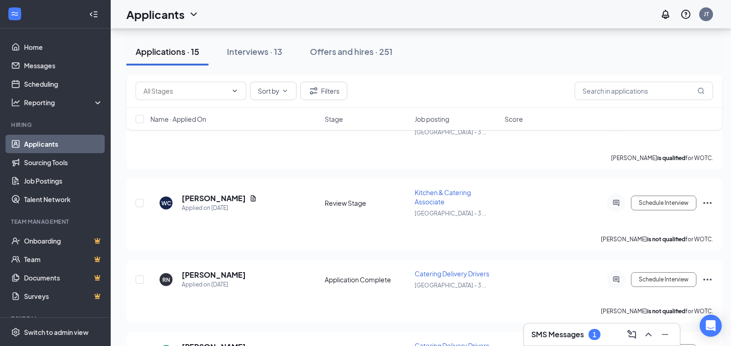
scroll to position [461, 0]
